Goal: Task Accomplishment & Management: Manage account settings

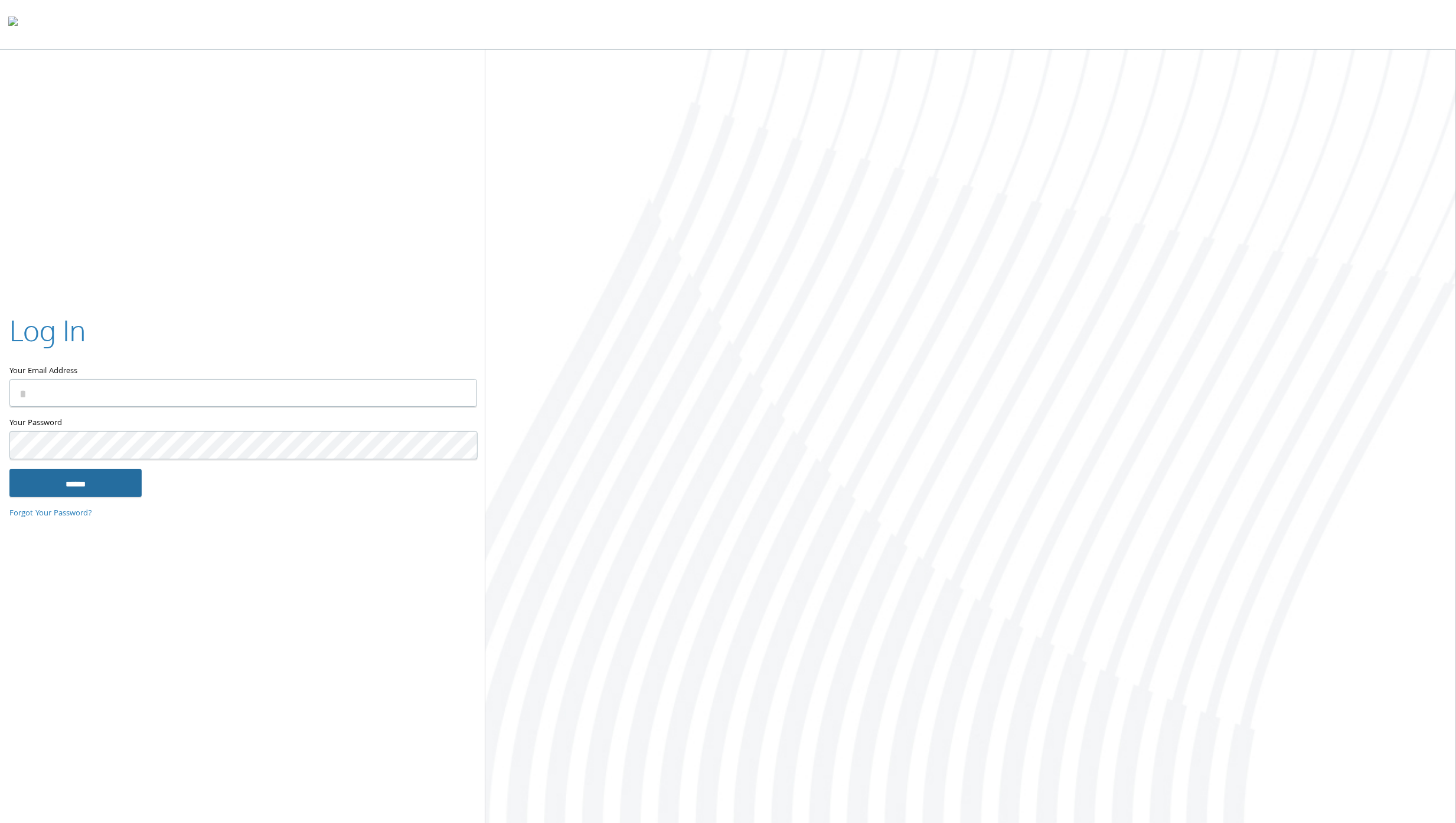
type input "**********"
click at [84, 474] on input "******" at bounding box center [76, 482] width 133 height 28
type input "**********"
click at [84, 482] on input "******" at bounding box center [76, 482] width 133 height 28
